Goal: Transaction & Acquisition: Purchase product/service

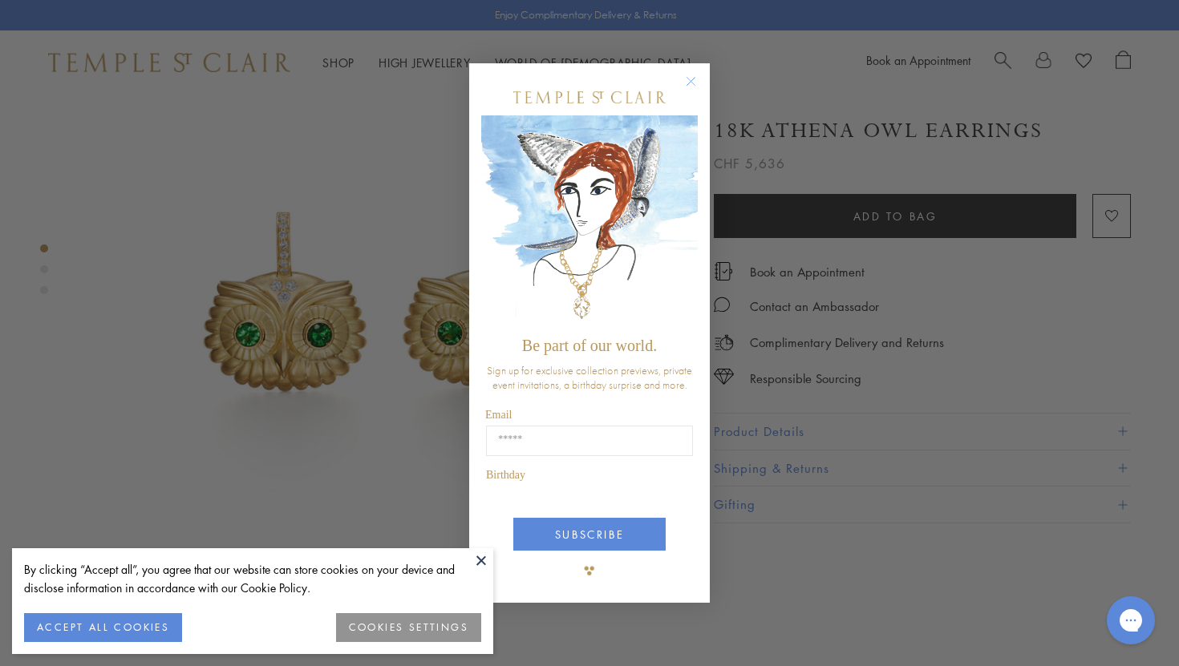
scroll to position [98, 0]
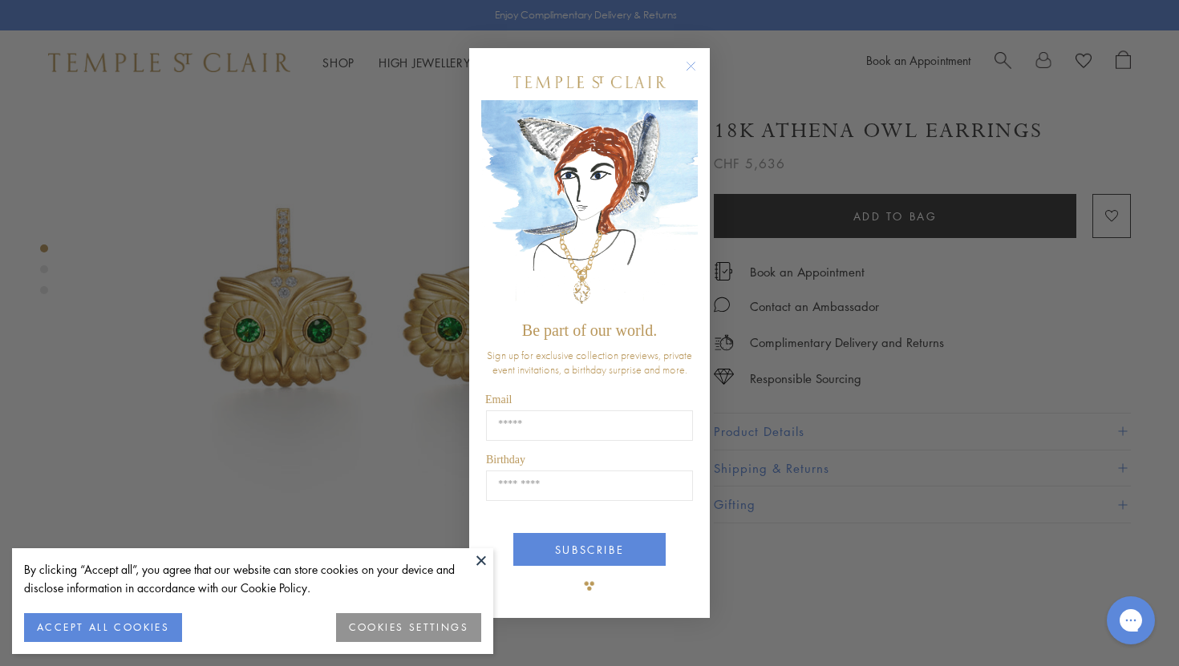
click at [690, 67] on icon "Close dialog" at bounding box center [691, 66] width 8 height 8
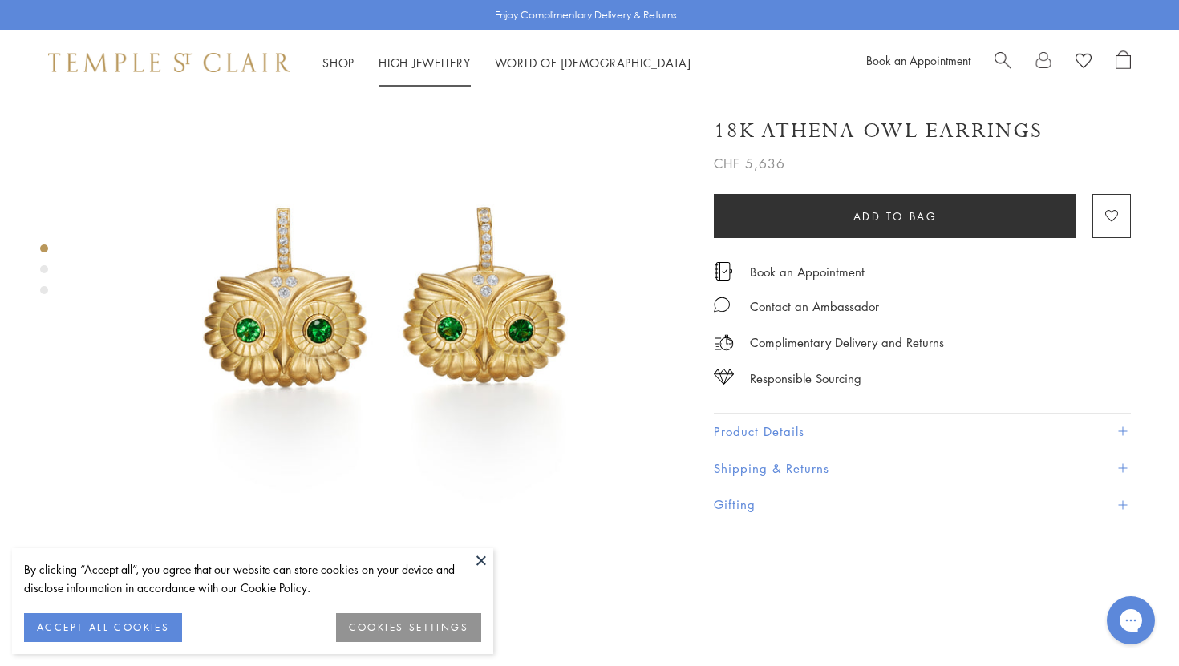
click at [414, 62] on link "High Jewellery High Jewellery" at bounding box center [424, 63] width 92 height 16
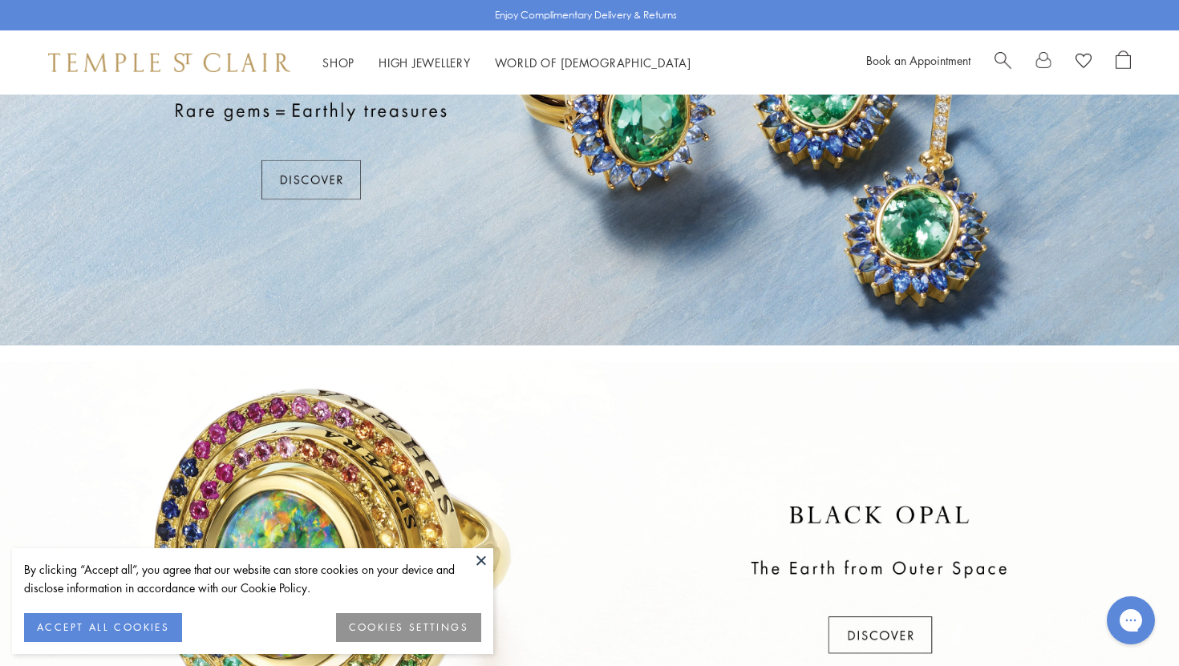
scroll to position [27, 0]
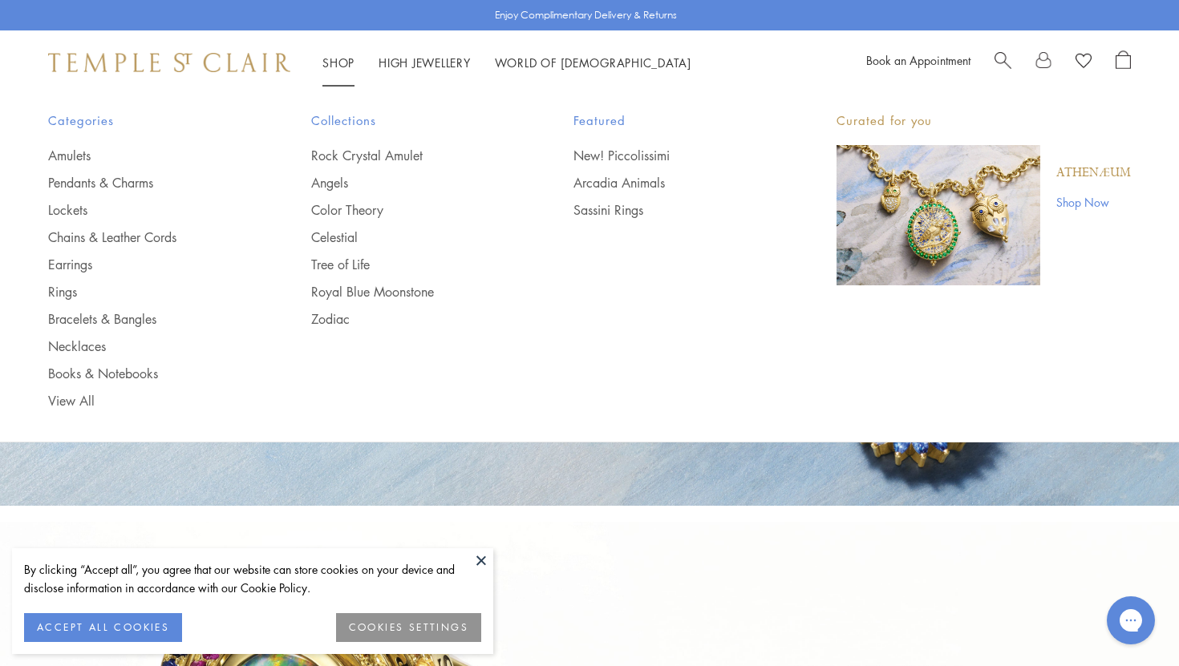
click at [336, 61] on link "Shop Shop" at bounding box center [338, 63] width 32 height 16
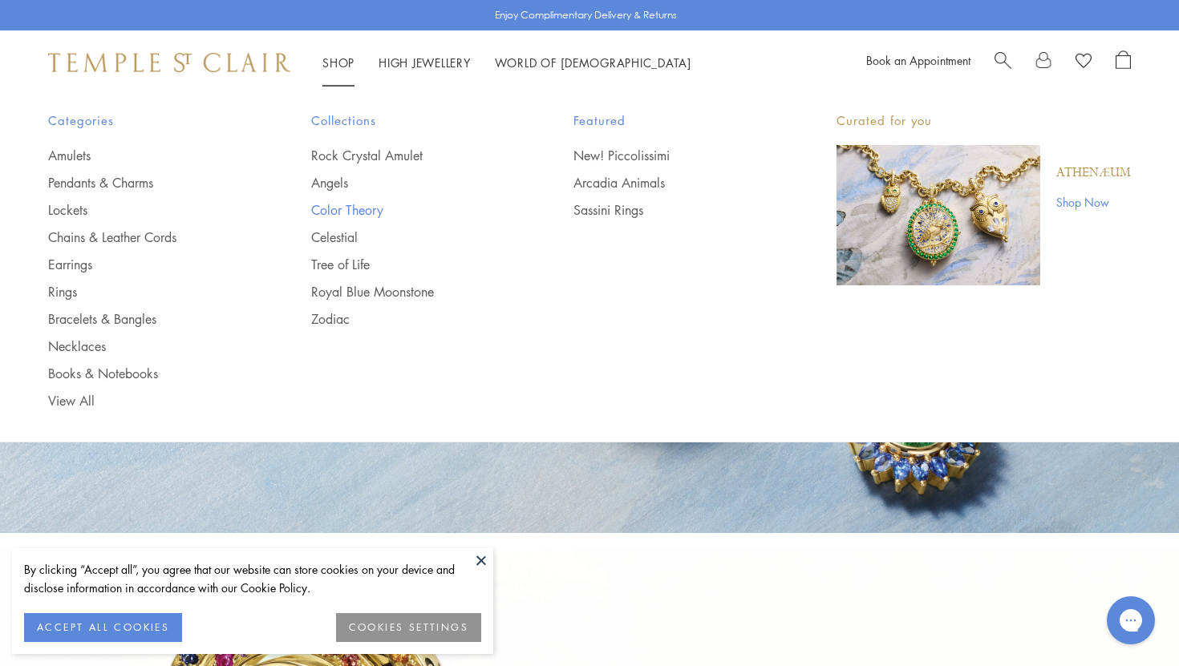
click at [354, 208] on link "Color Theory" at bounding box center [410, 210] width 199 height 18
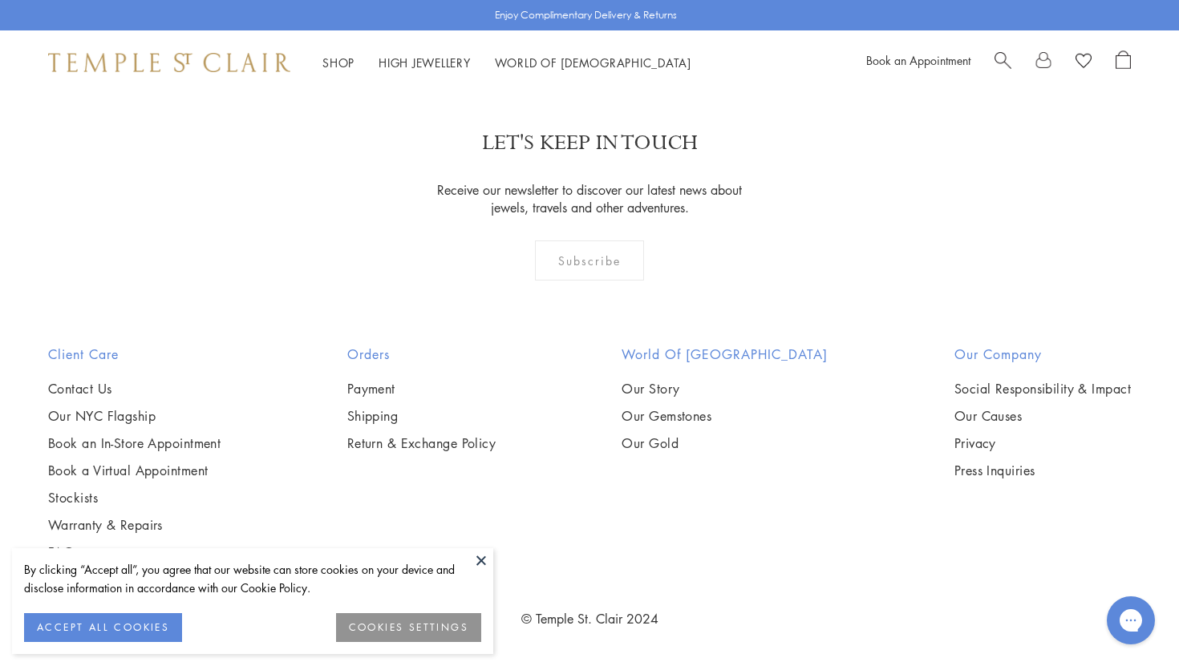
scroll to position [1272, 0]
click at [0, 0] on img at bounding box center [0, 0] width 0 height 0
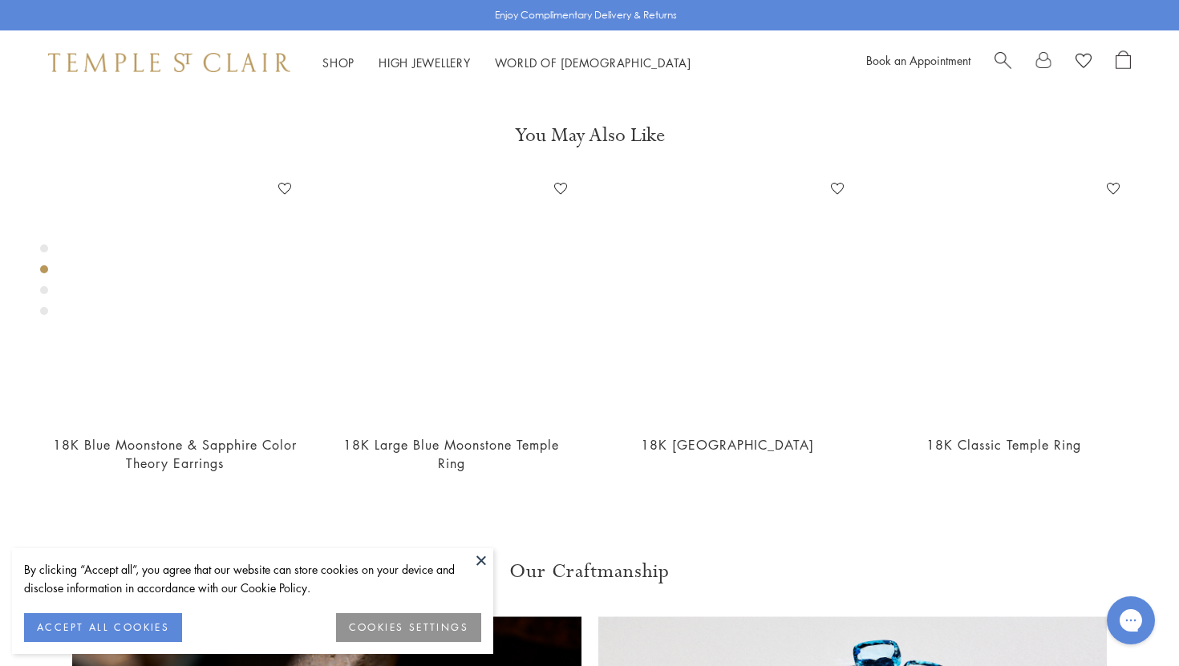
scroll to position [646, 0]
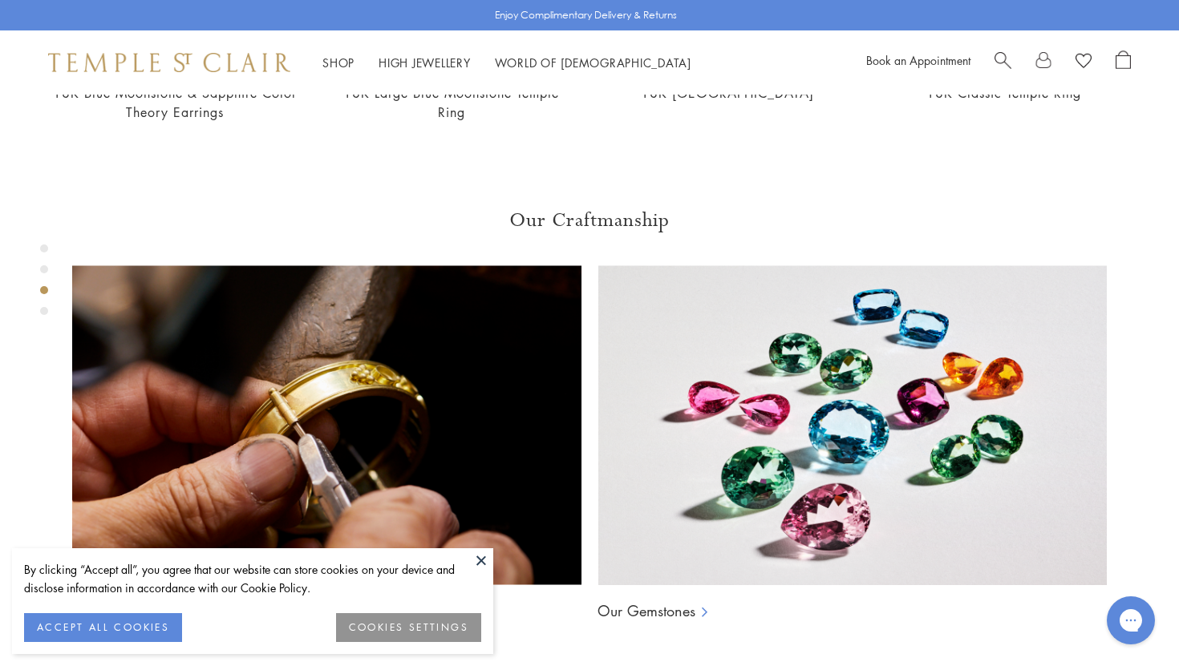
scroll to position [1356, 0]
